Goal: Find contact information: Find contact information

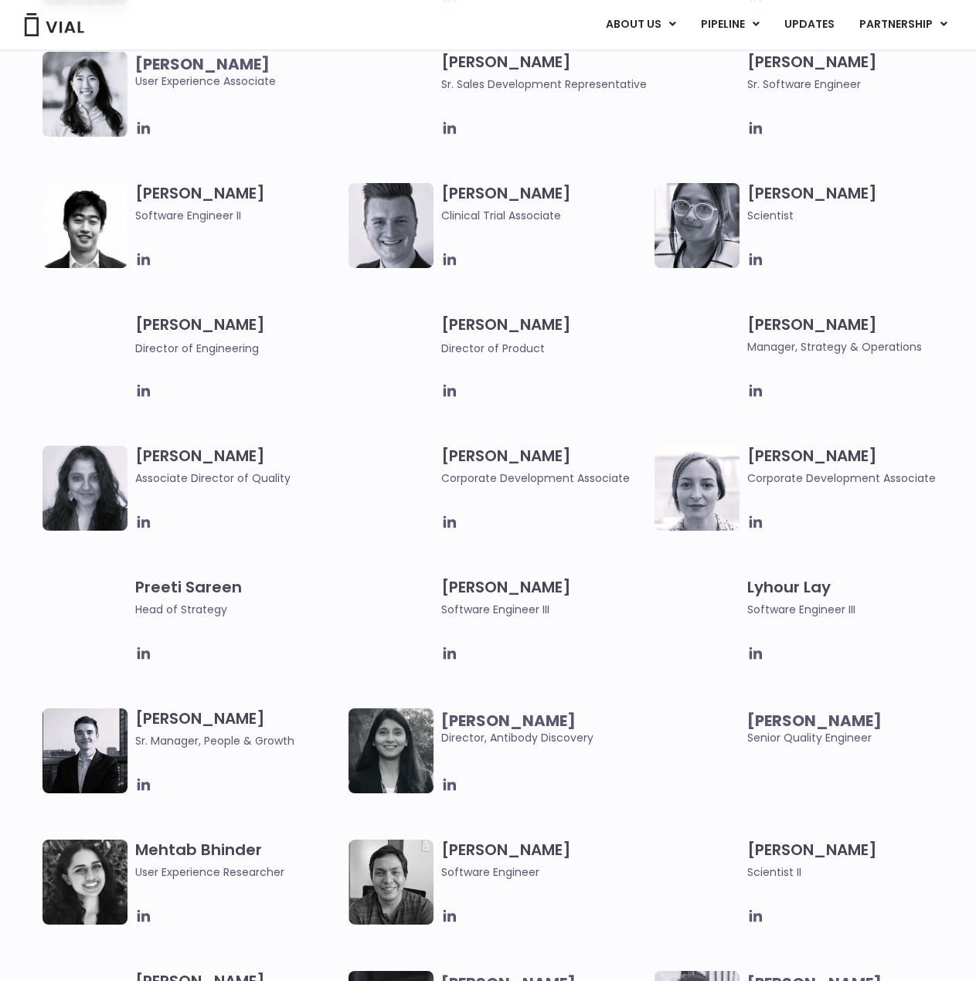
scroll to position [1687, 0]
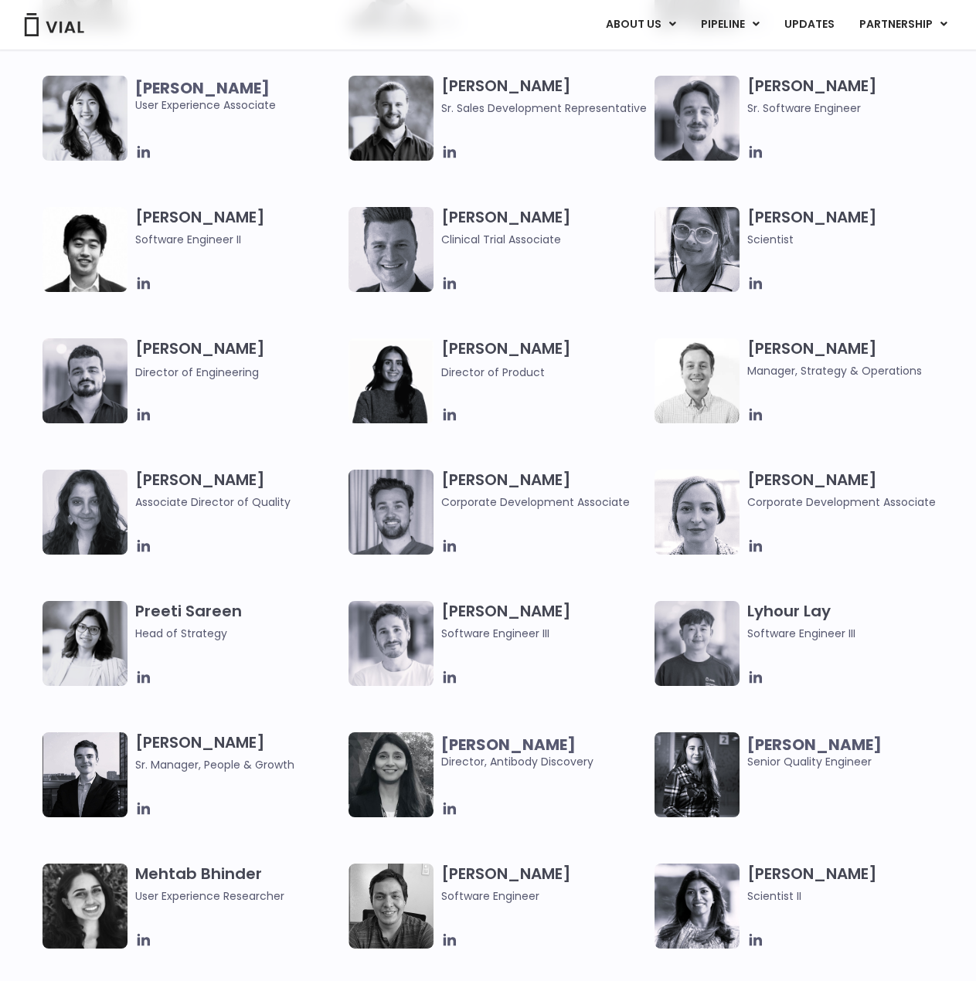
click at [634, 38] on div "ABOUT US ABOUT US CAREERS CONTACT US PIPELINE TL1A HLE PHASE 2 INHBE/ACTIVIN E …" at bounding box center [487, 24] width 945 height 49
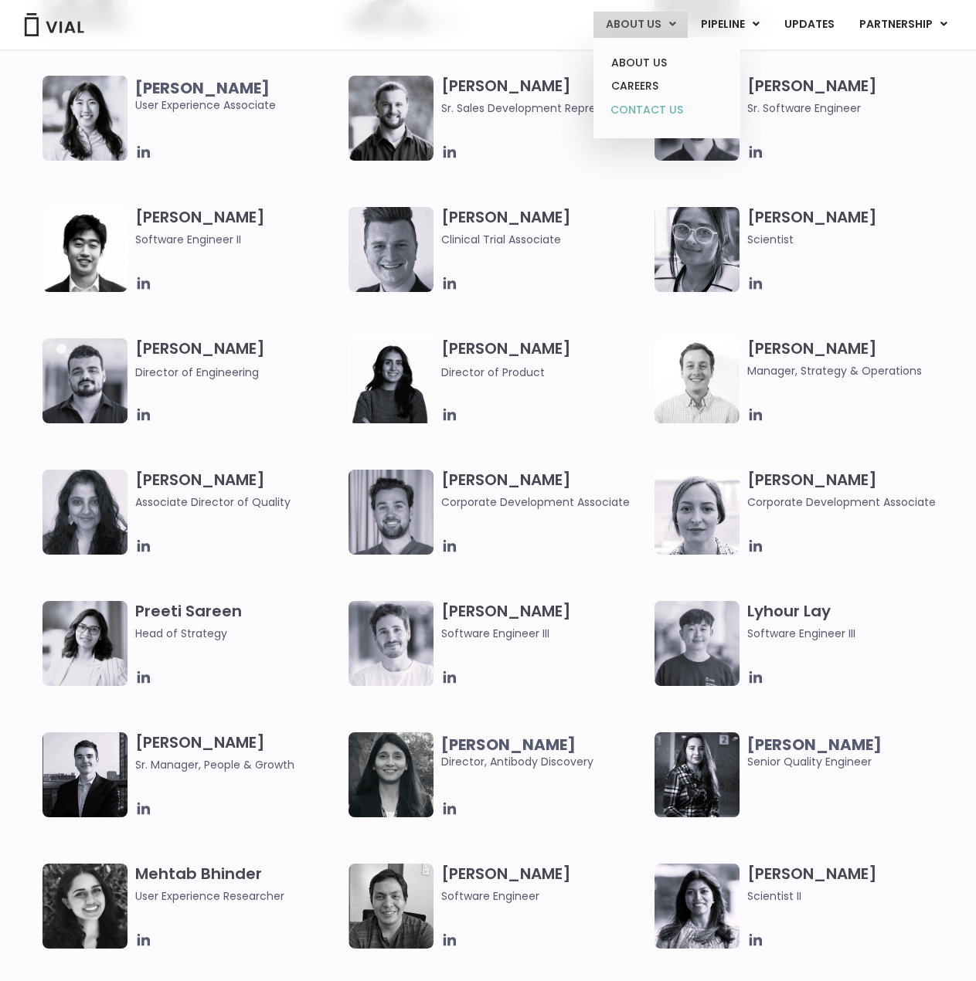
click at [627, 105] on link "CONTACT US" at bounding box center [666, 110] width 135 height 25
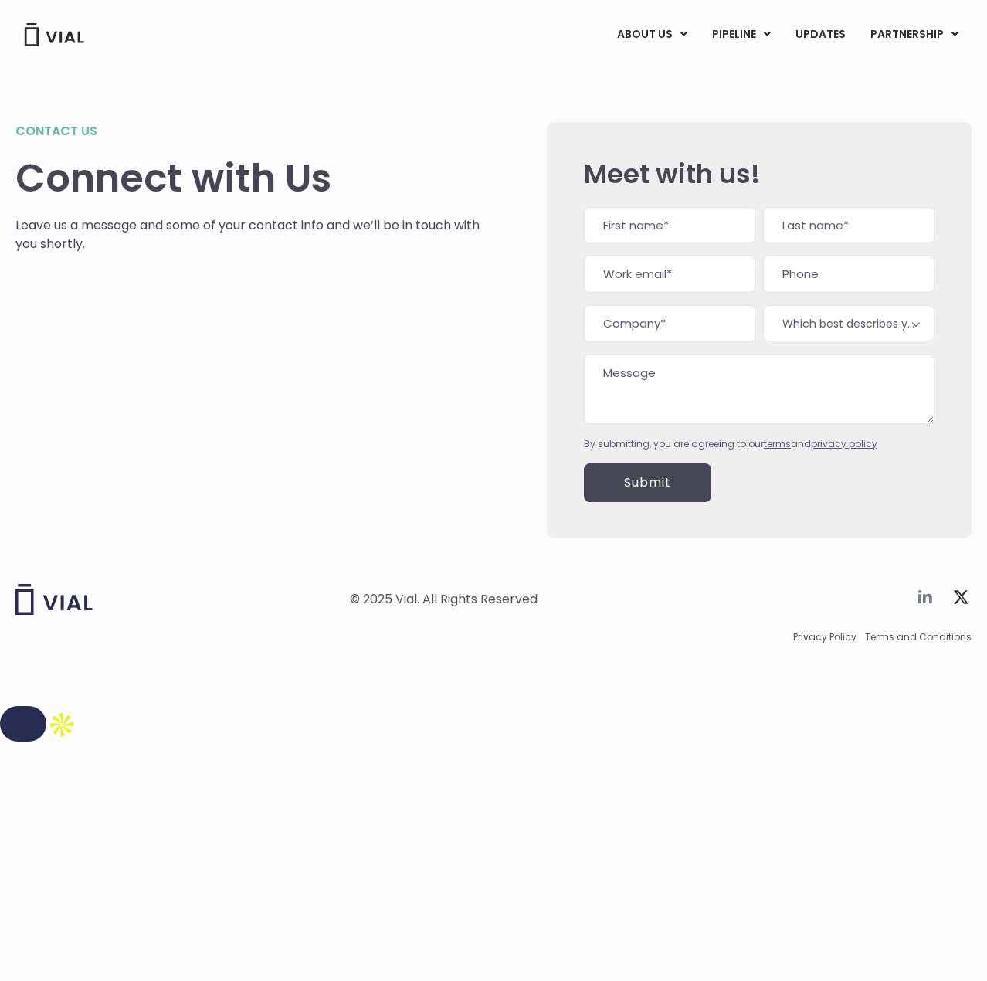
click at [920, 592] on icon at bounding box center [926, 596] width 14 height 13
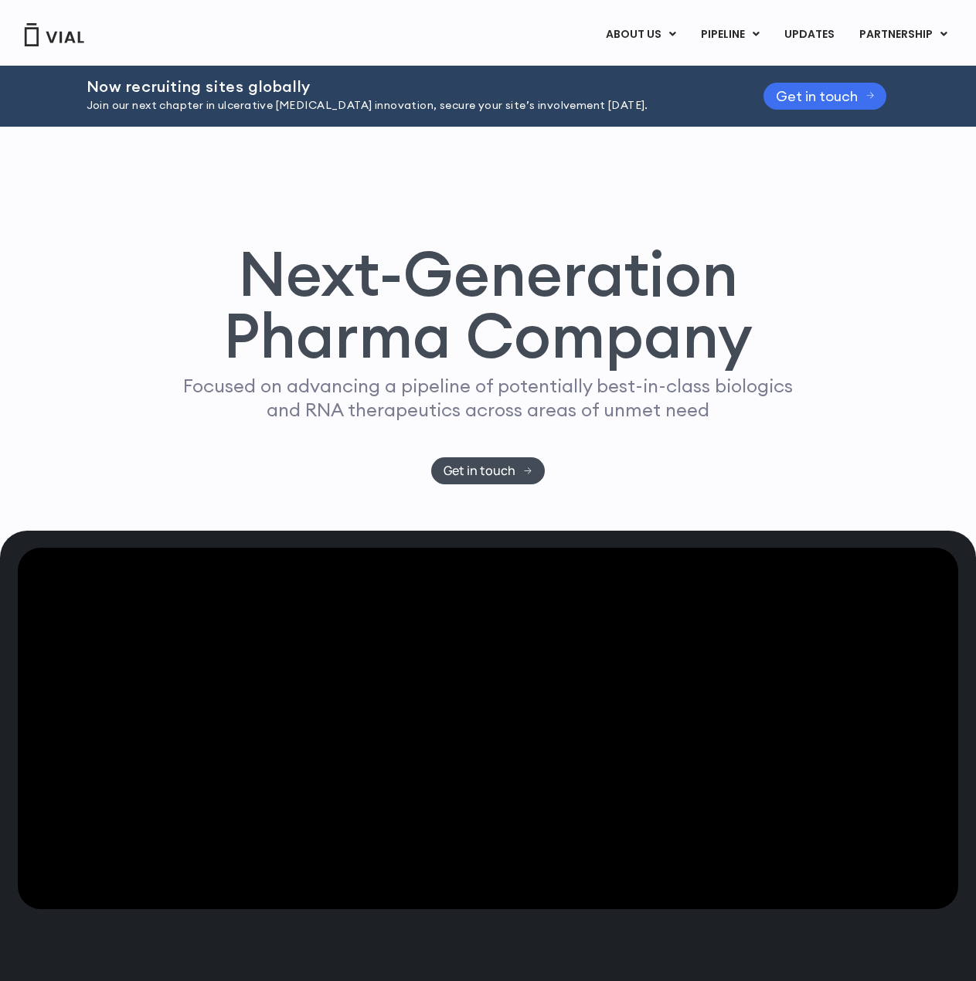
click at [810, 90] on span "Get in touch" at bounding box center [817, 96] width 82 height 12
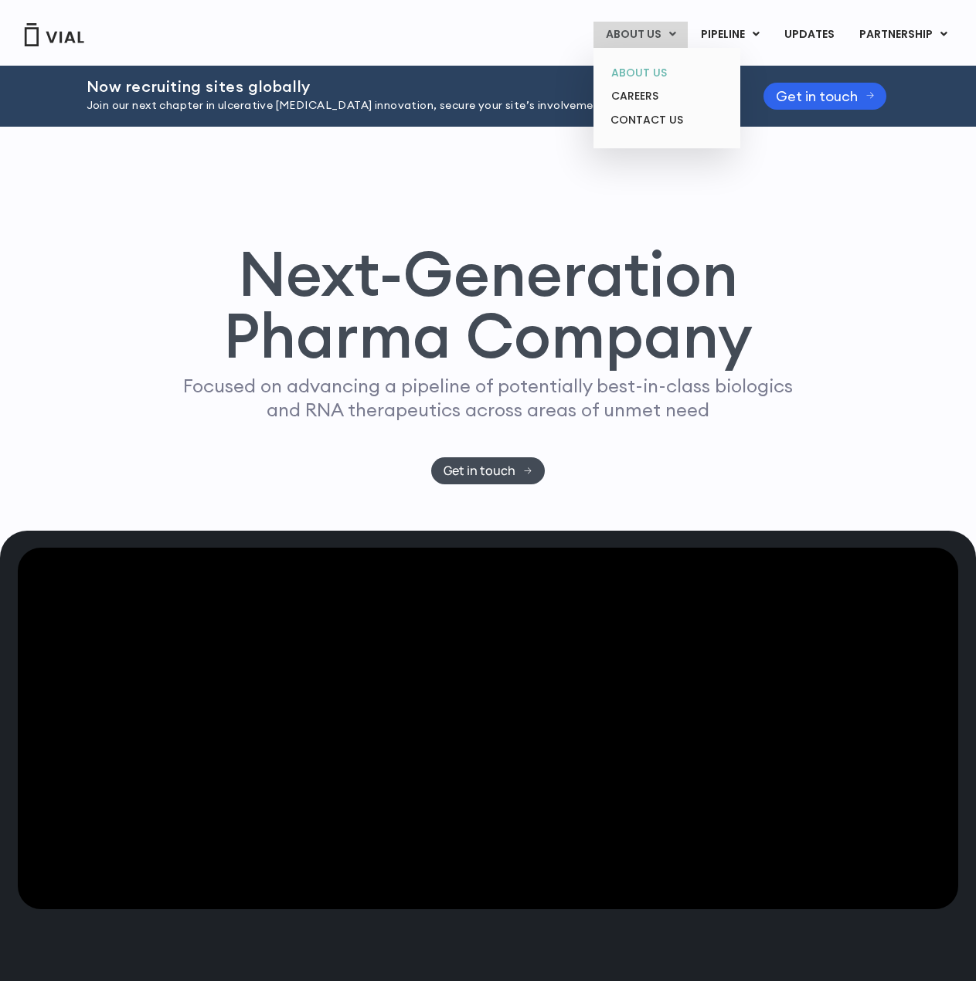
click at [649, 80] on link "ABOUT US" at bounding box center [666, 73] width 135 height 24
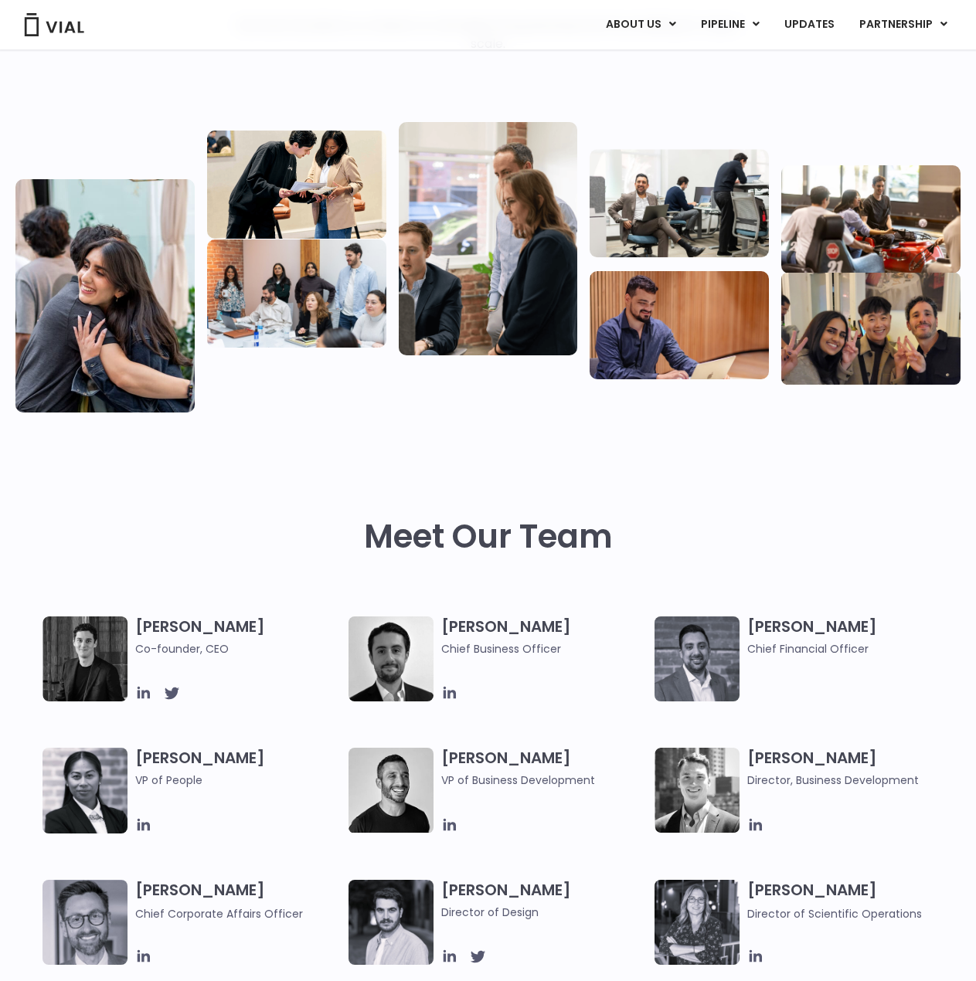
scroll to position [515, 0]
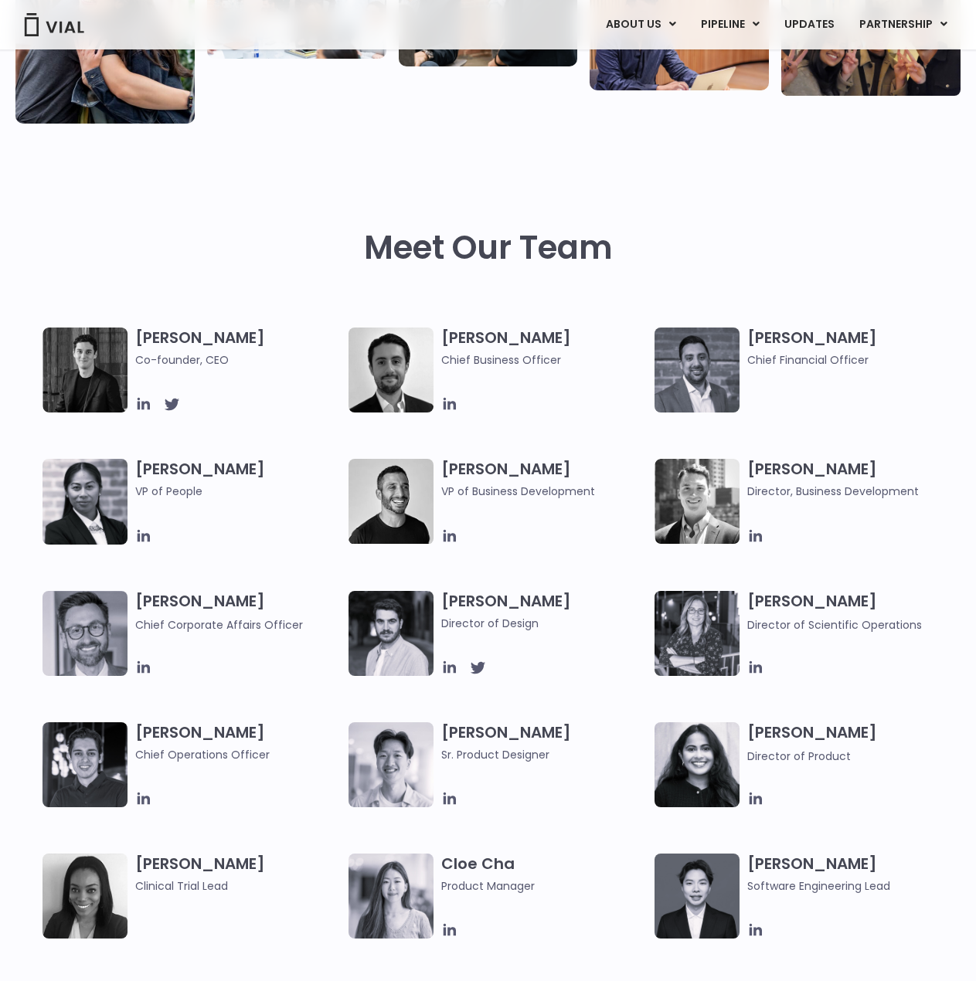
click at [103, 390] on img at bounding box center [84, 370] width 85 height 85
click at [136, 402] on div "[PERSON_NAME] Co-founder, CEO" at bounding box center [195, 370] width 306 height 85
click at [148, 406] on icon at bounding box center [144, 404] width 12 height 12
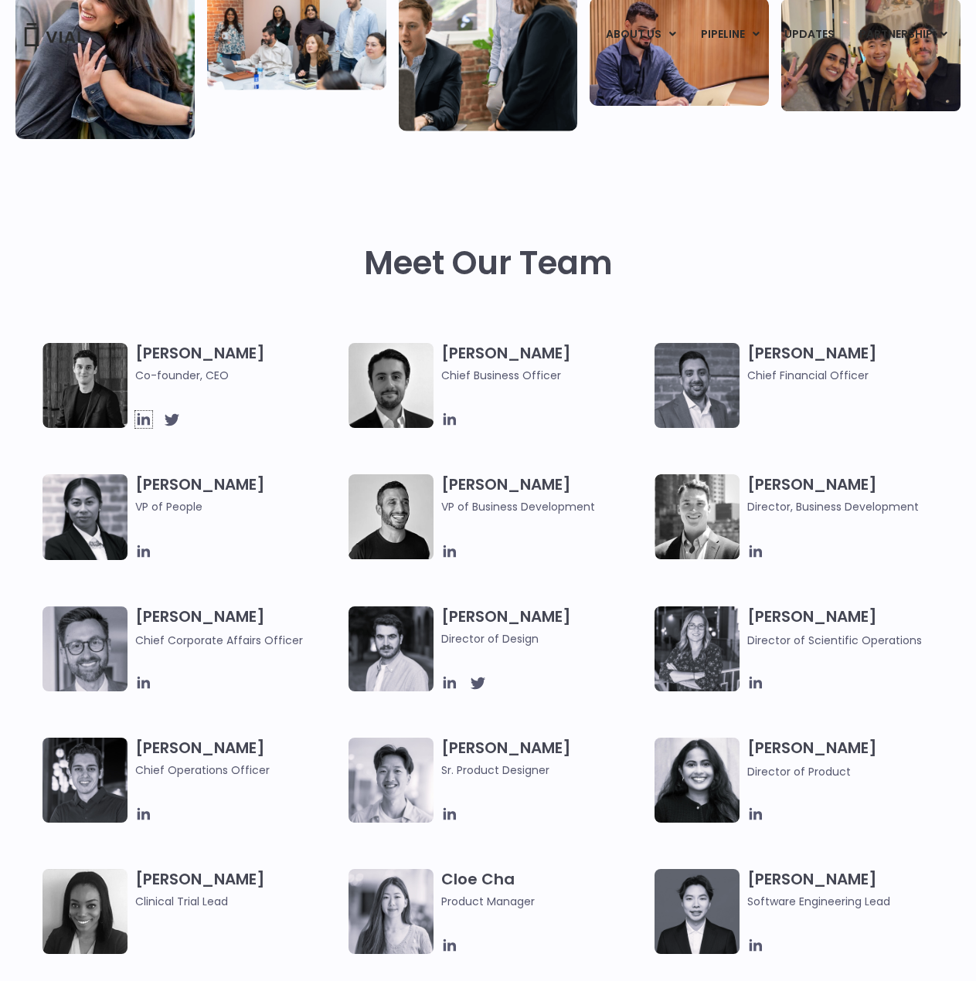
scroll to position [0, 0]
